Goal: Task Accomplishment & Management: Use online tool/utility

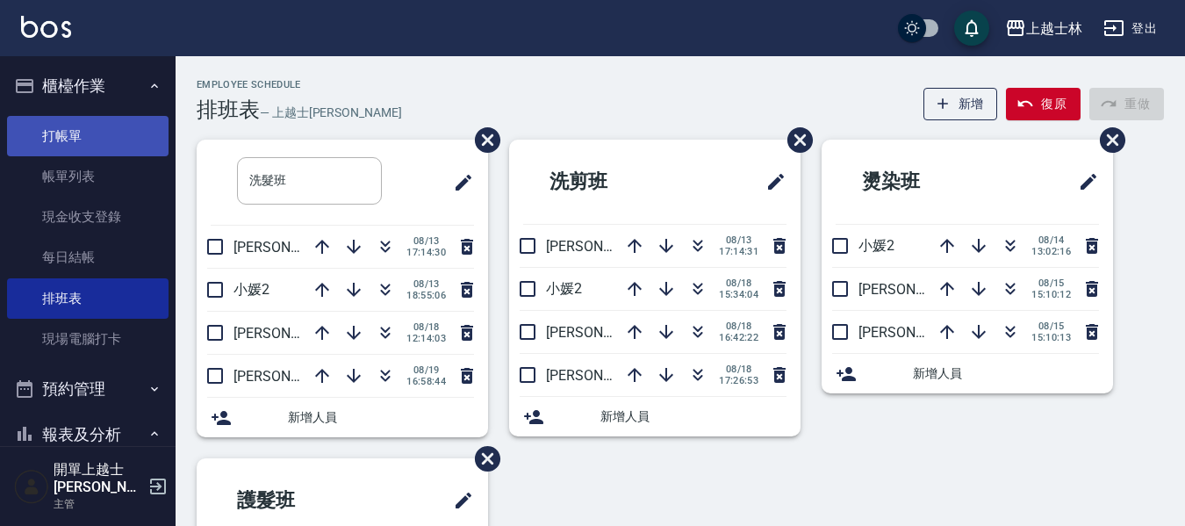
drag, startPoint x: 0, startPoint y: 0, endPoint x: 96, endPoint y: 133, distance: 163.5
click at [98, 130] on link "打帳單" at bounding box center [88, 136] width 162 height 40
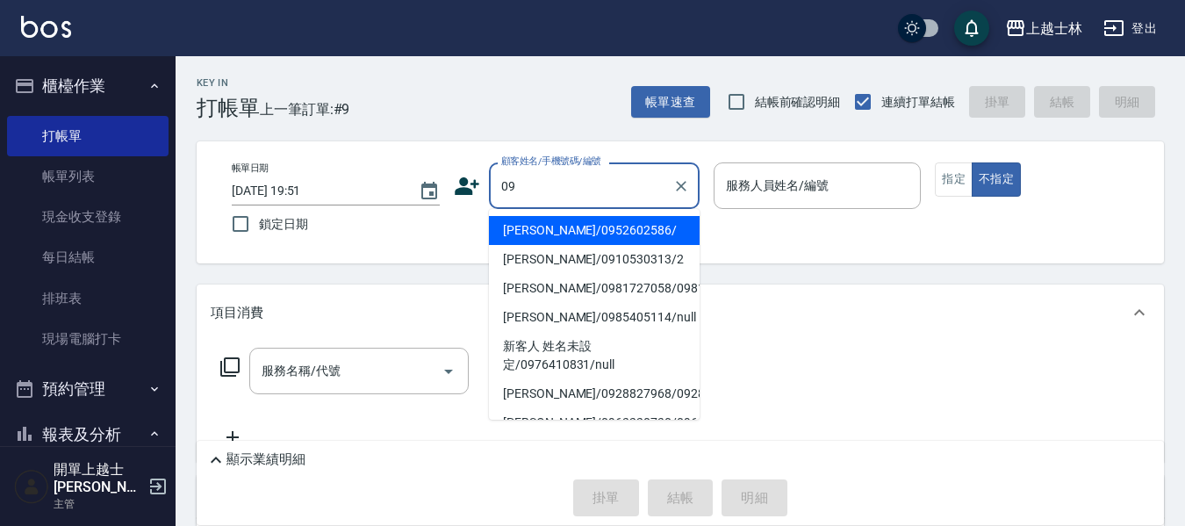
type input "[PERSON_NAME]/0952602586/"
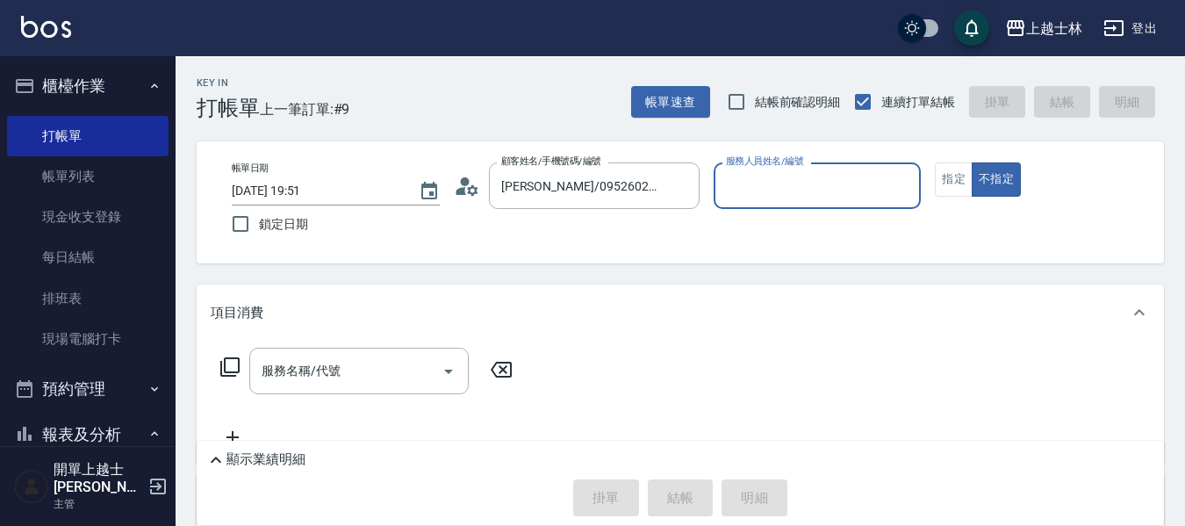
click at [972, 162] on button "不指定" at bounding box center [996, 179] width 49 height 34
type button "false"
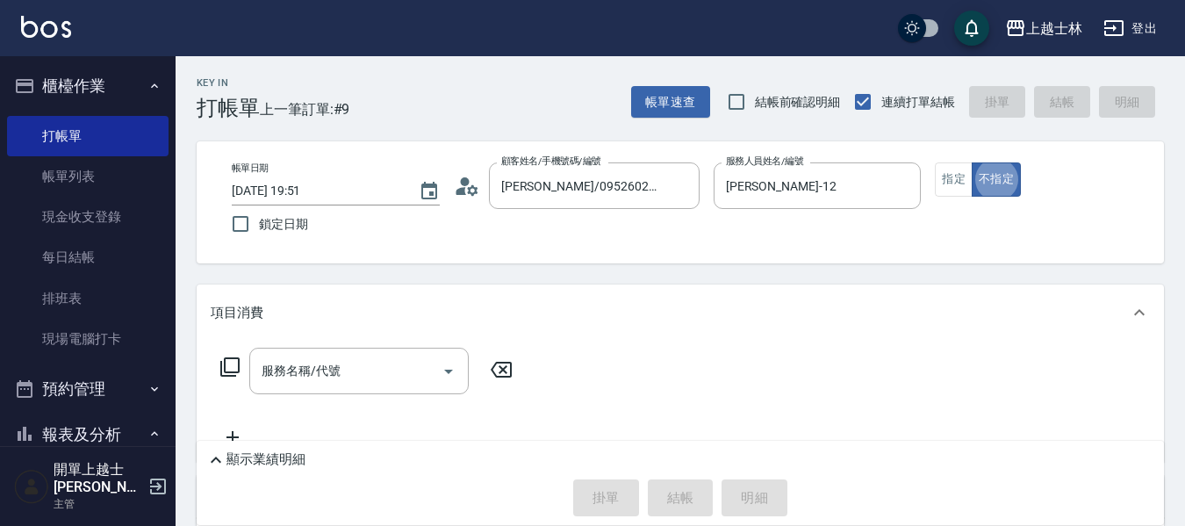
type input "[PERSON_NAME]-12"
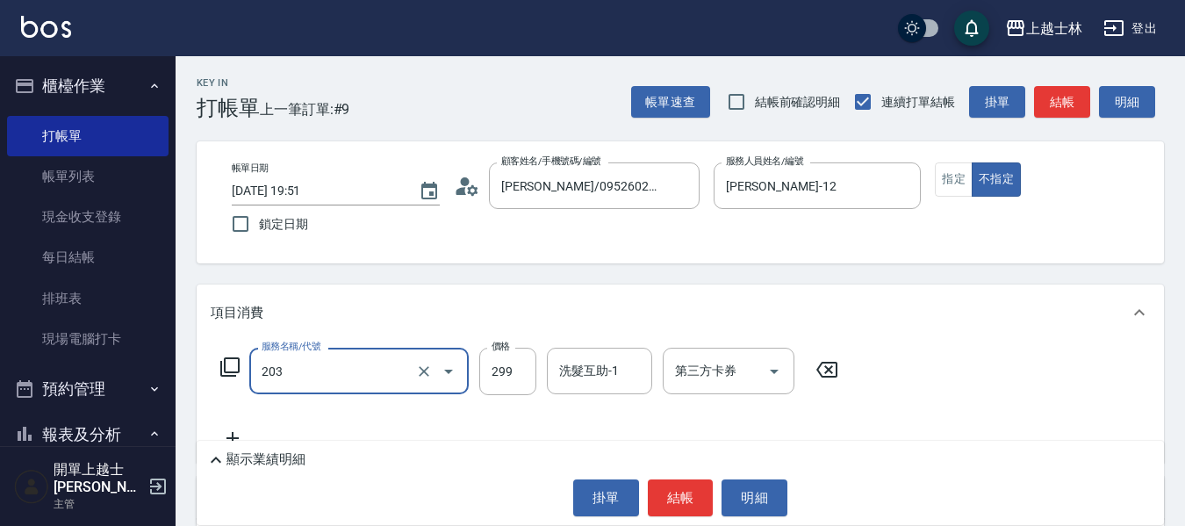
type input "B級洗+剪(203)"
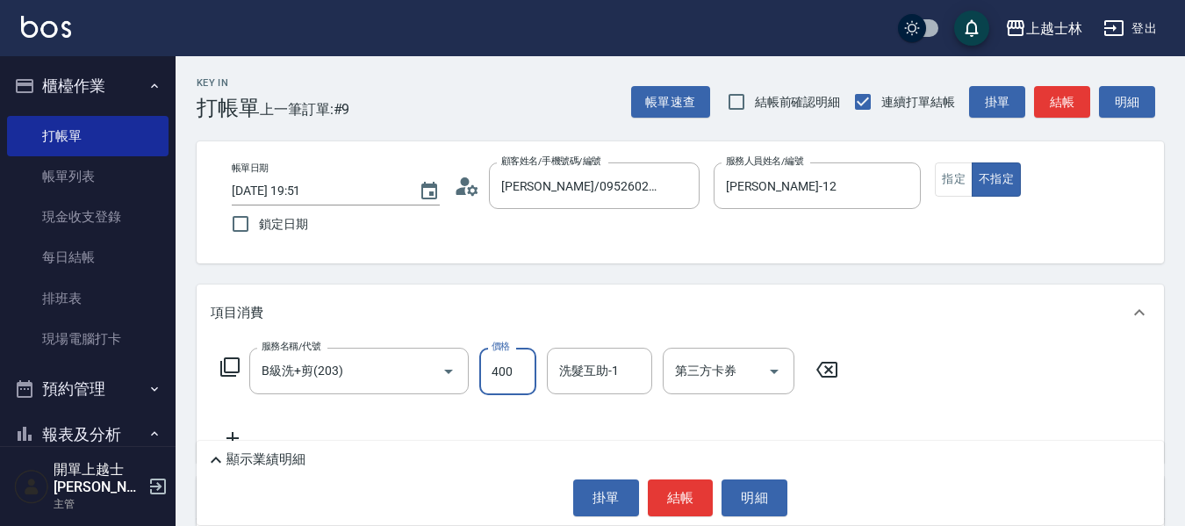
type input "400"
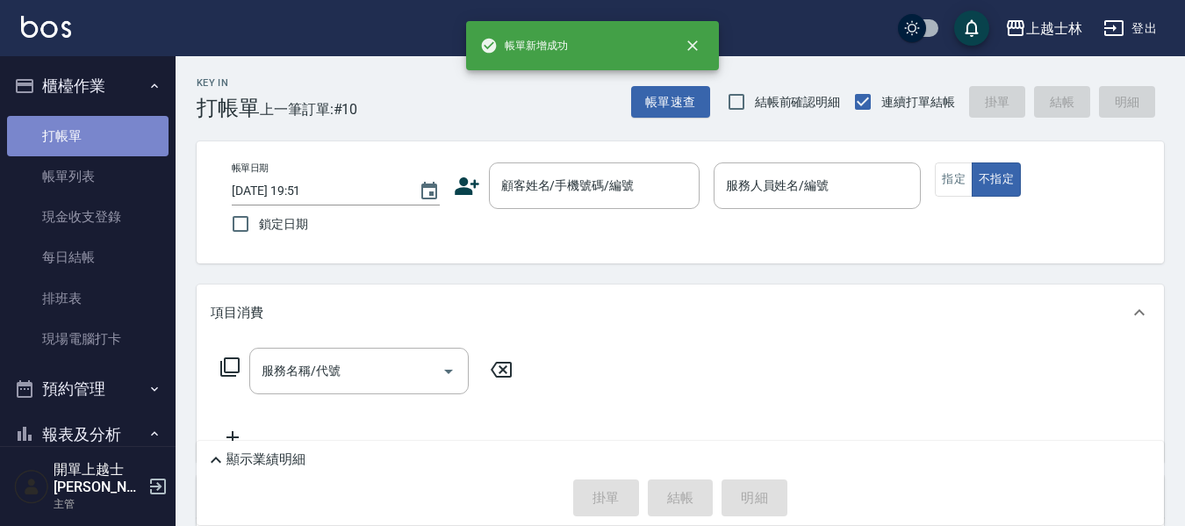
click at [106, 154] on link "打帳單" at bounding box center [88, 136] width 162 height 40
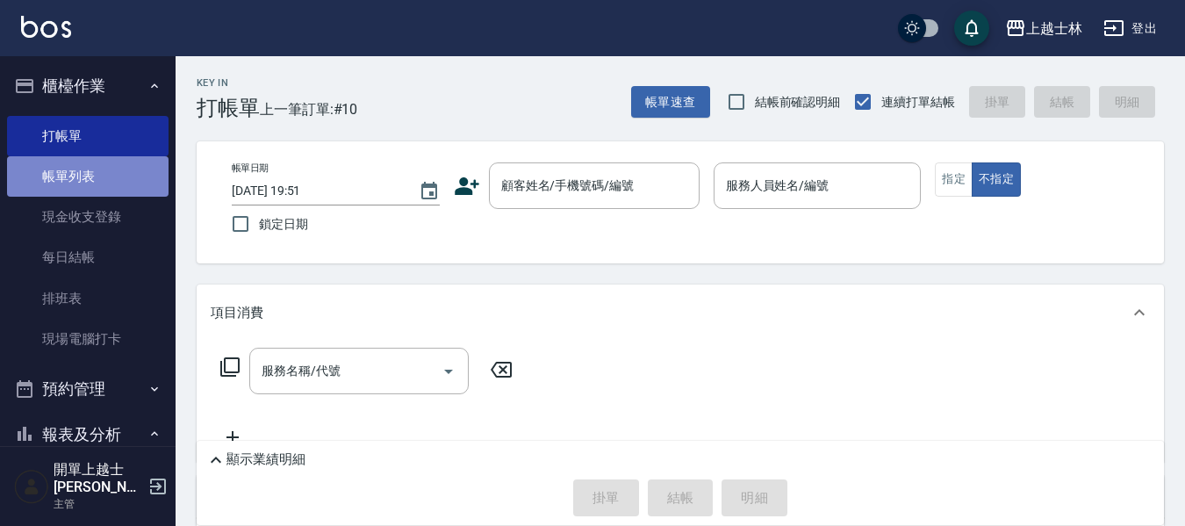
click at [101, 156] on link "帳單列表" at bounding box center [88, 176] width 162 height 40
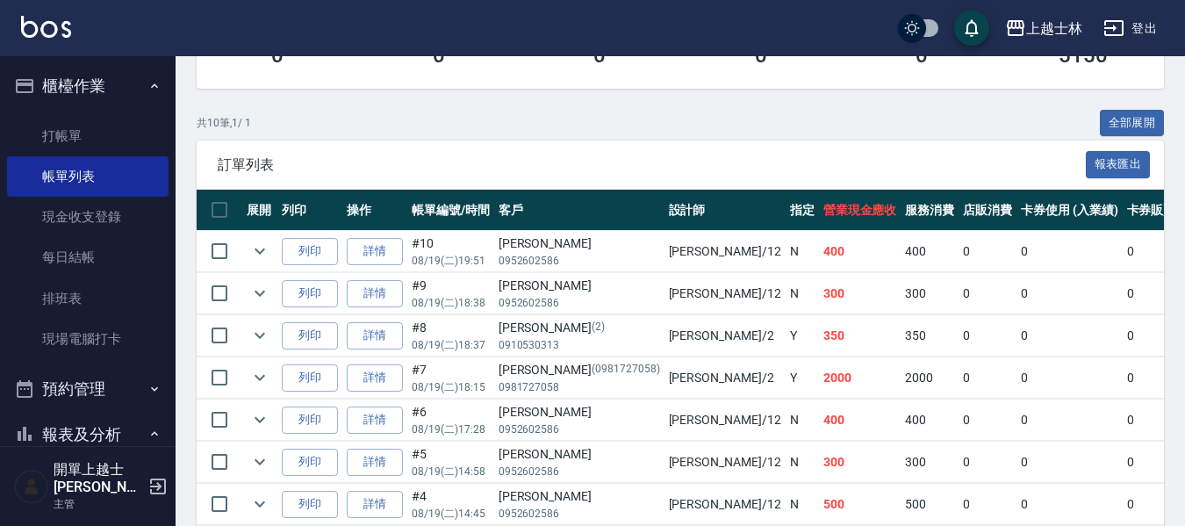
scroll to position [351, 0]
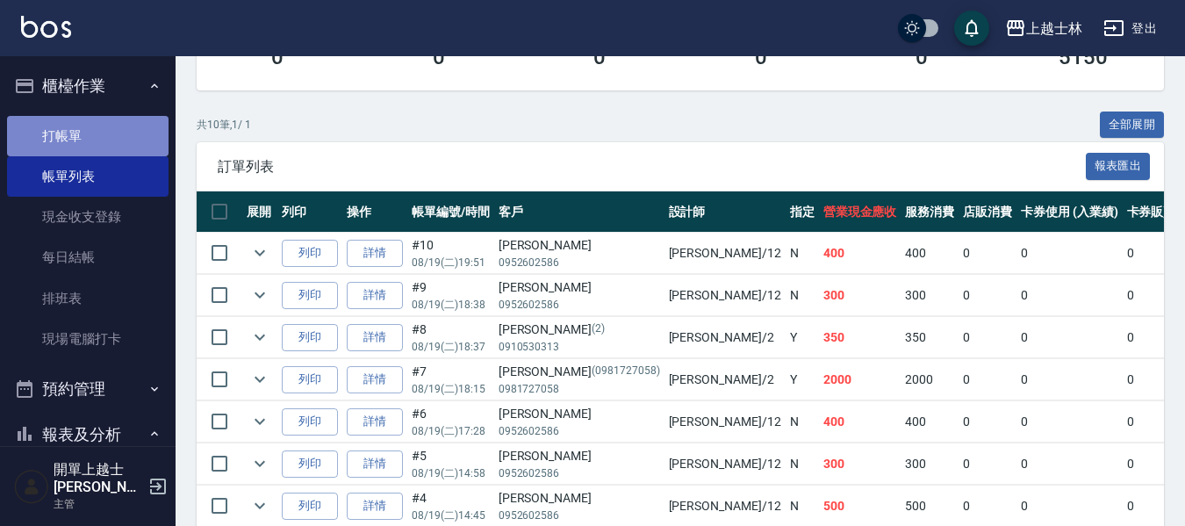
click at [91, 144] on link "打帳單" at bounding box center [88, 136] width 162 height 40
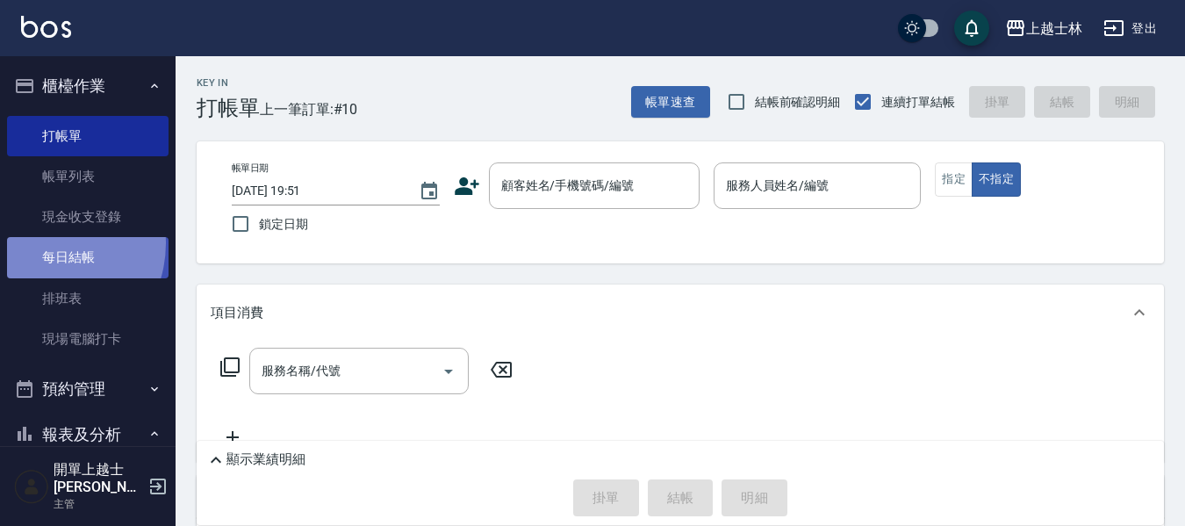
click at [42, 243] on link "每日結帳" at bounding box center [88, 257] width 162 height 40
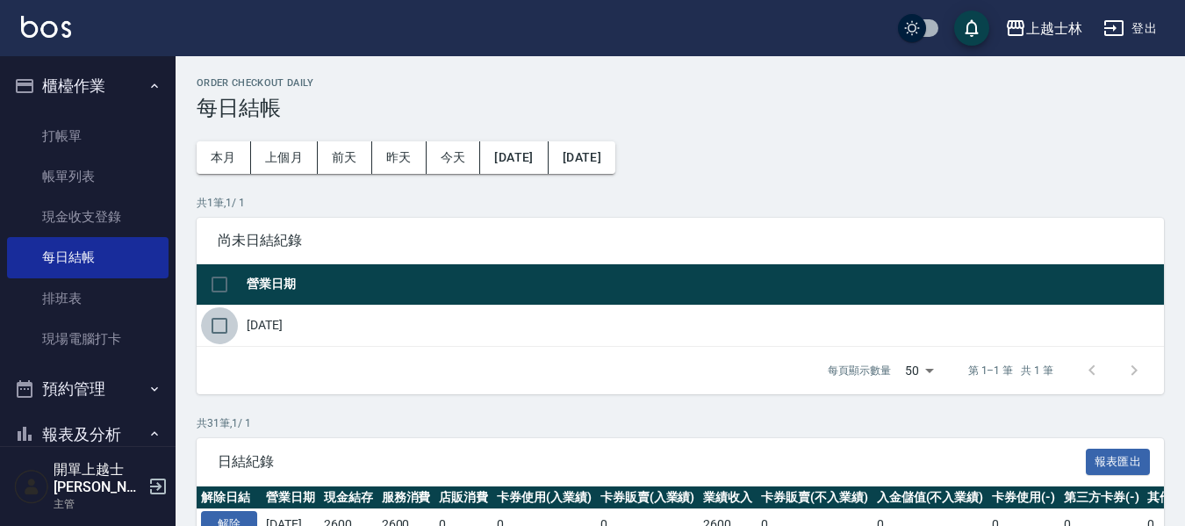
click at [231, 327] on input "checkbox" at bounding box center [219, 325] width 37 height 37
checkbox input "true"
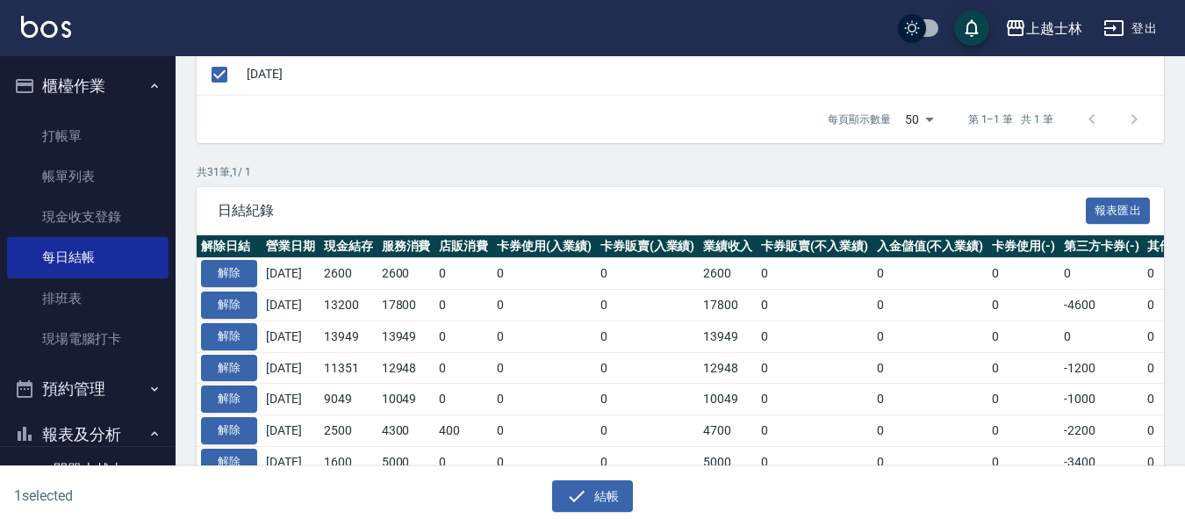
scroll to position [176, 0]
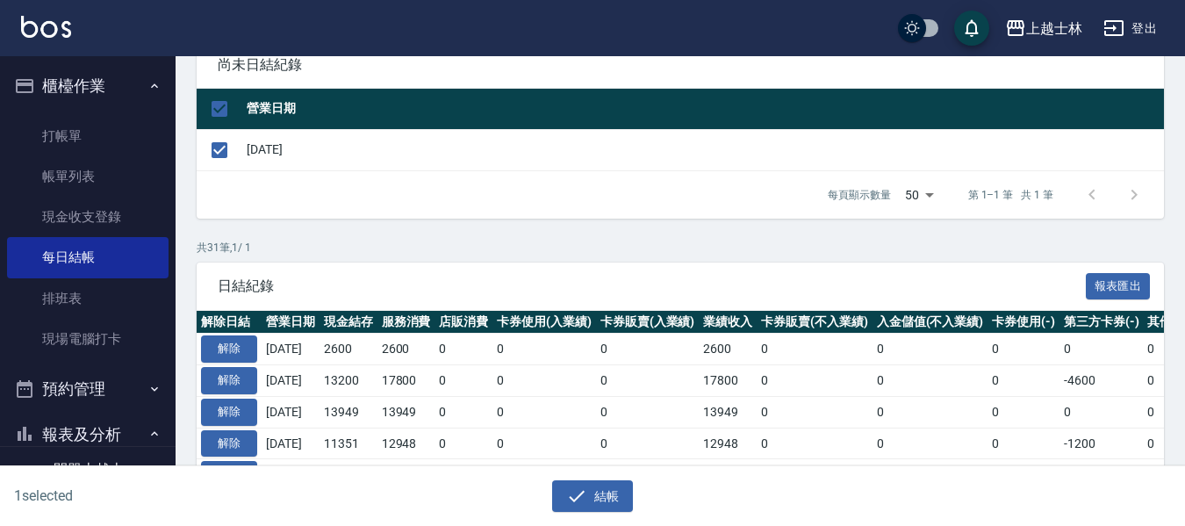
click at [636, 490] on div "結帳" at bounding box center [592, 496] width 571 height 32
click at [605, 499] on button "結帳" at bounding box center [593, 496] width 82 height 32
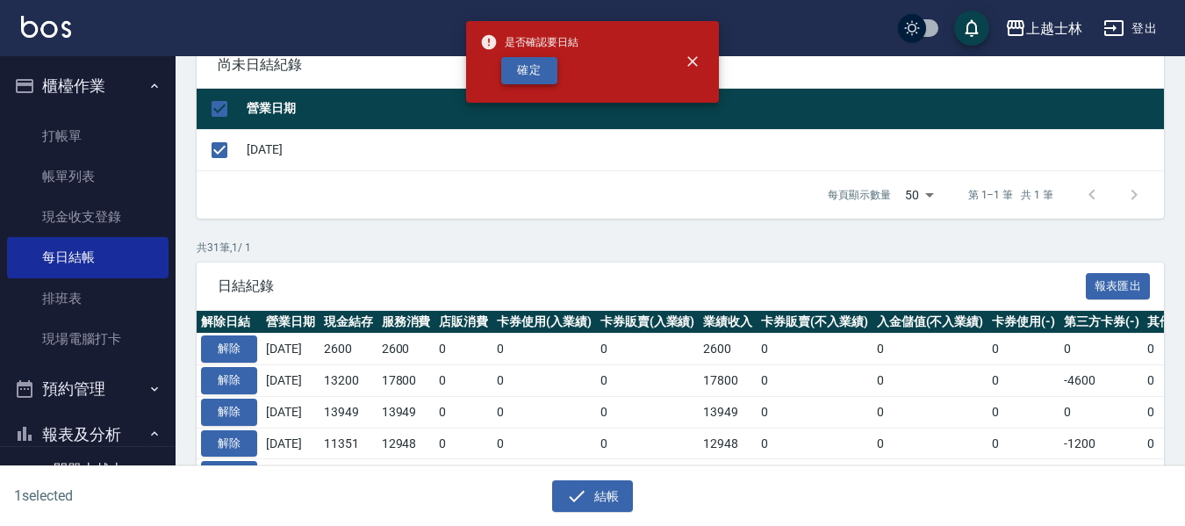
click at [516, 63] on button "確定" at bounding box center [529, 70] width 56 height 27
checkbox input "false"
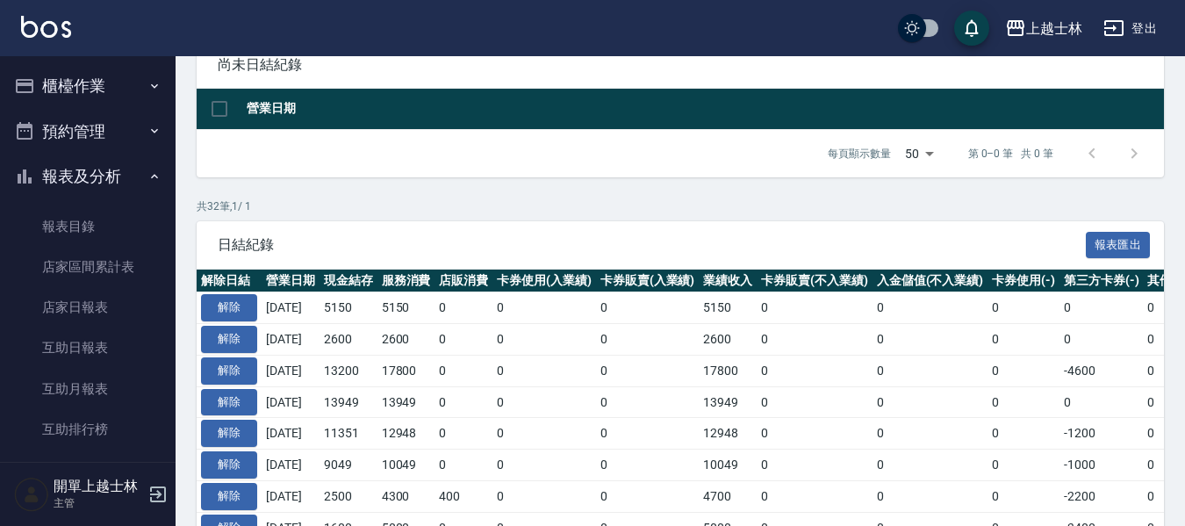
scroll to position [176, 0]
click at [53, 313] on link "店家日報表" at bounding box center [88, 307] width 162 height 40
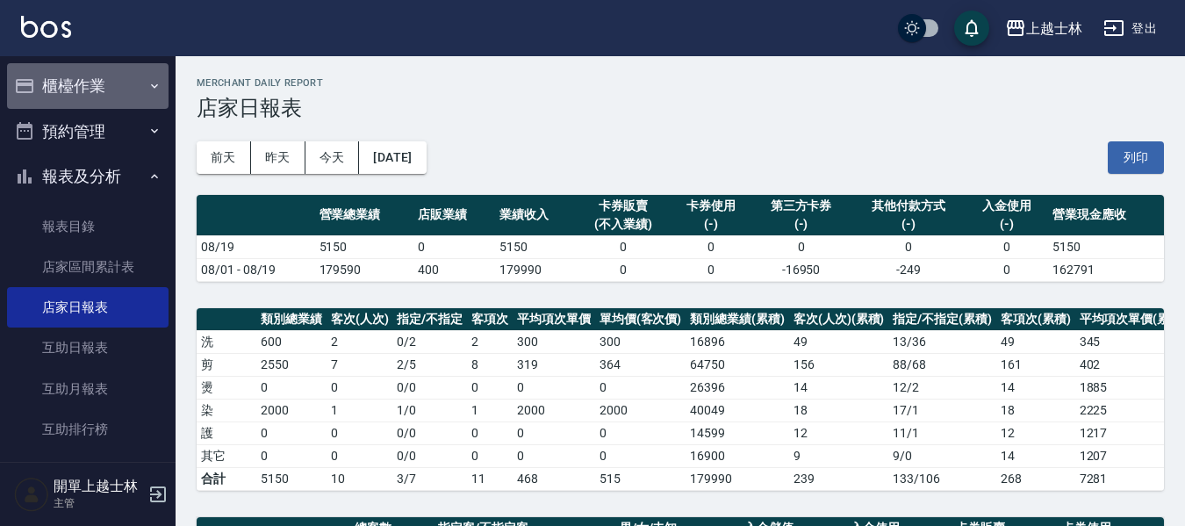
click at [92, 77] on button "櫃檯作業" at bounding box center [88, 86] width 162 height 46
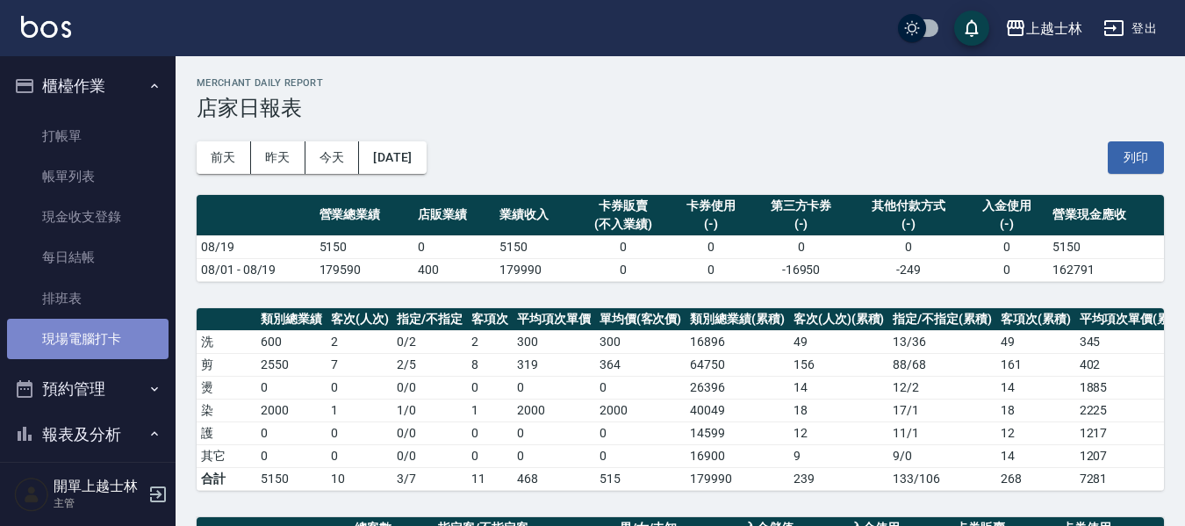
click at [115, 340] on link "現場電腦打卡" at bounding box center [88, 339] width 162 height 40
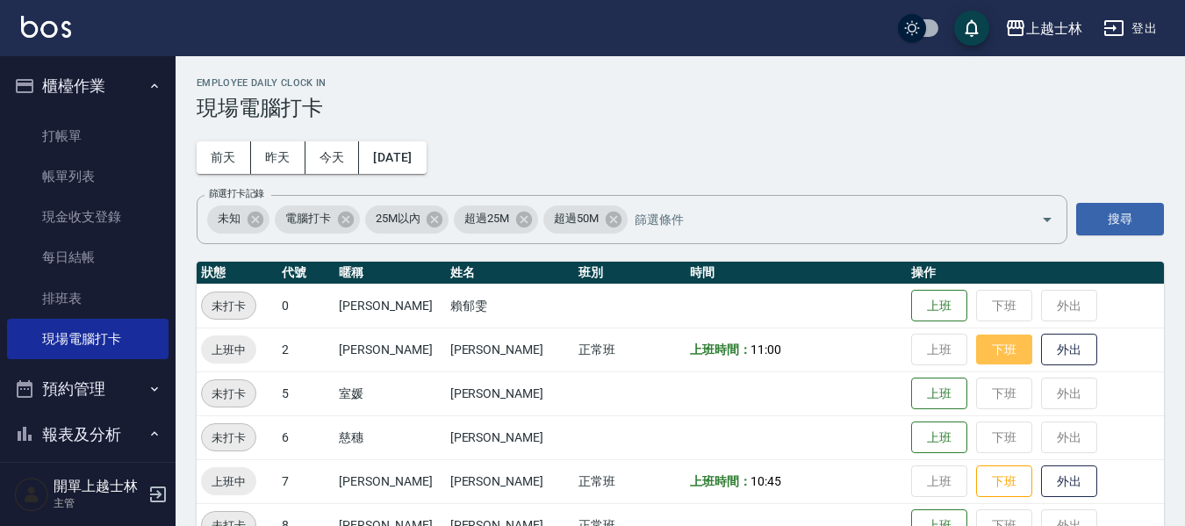
click at [1002, 361] on button "下班" at bounding box center [1004, 349] width 56 height 31
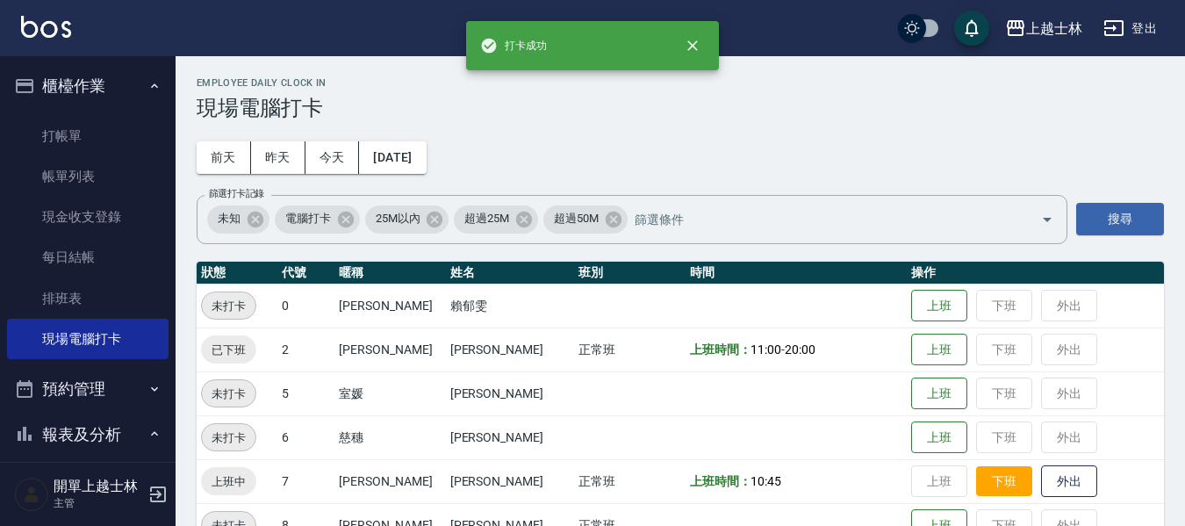
click at [1002, 473] on button "下班" at bounding box center [1004, 481] width 56 height 31
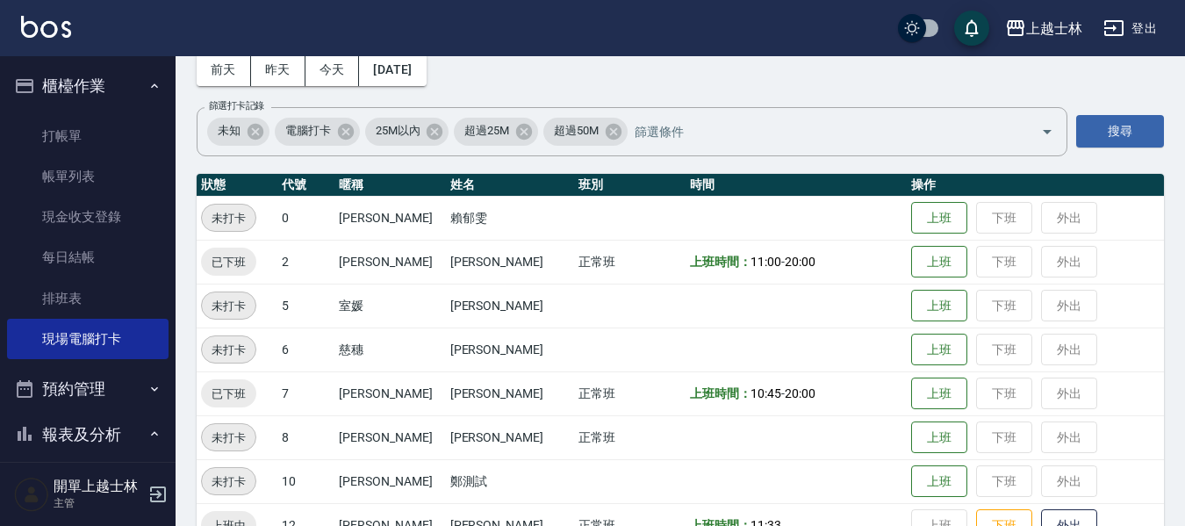
scroll to position [263, 0]
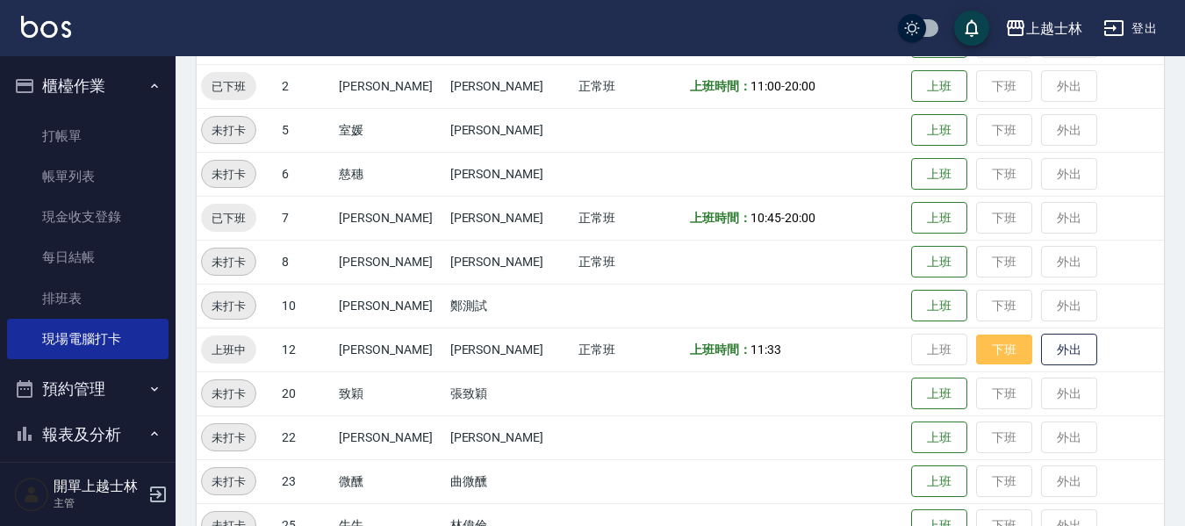
click at [1000, 363] on button "下班" at bounding box center [1004, 349] width 56 height 31
